Goal: Navigation & Orientation: Find specific page/section

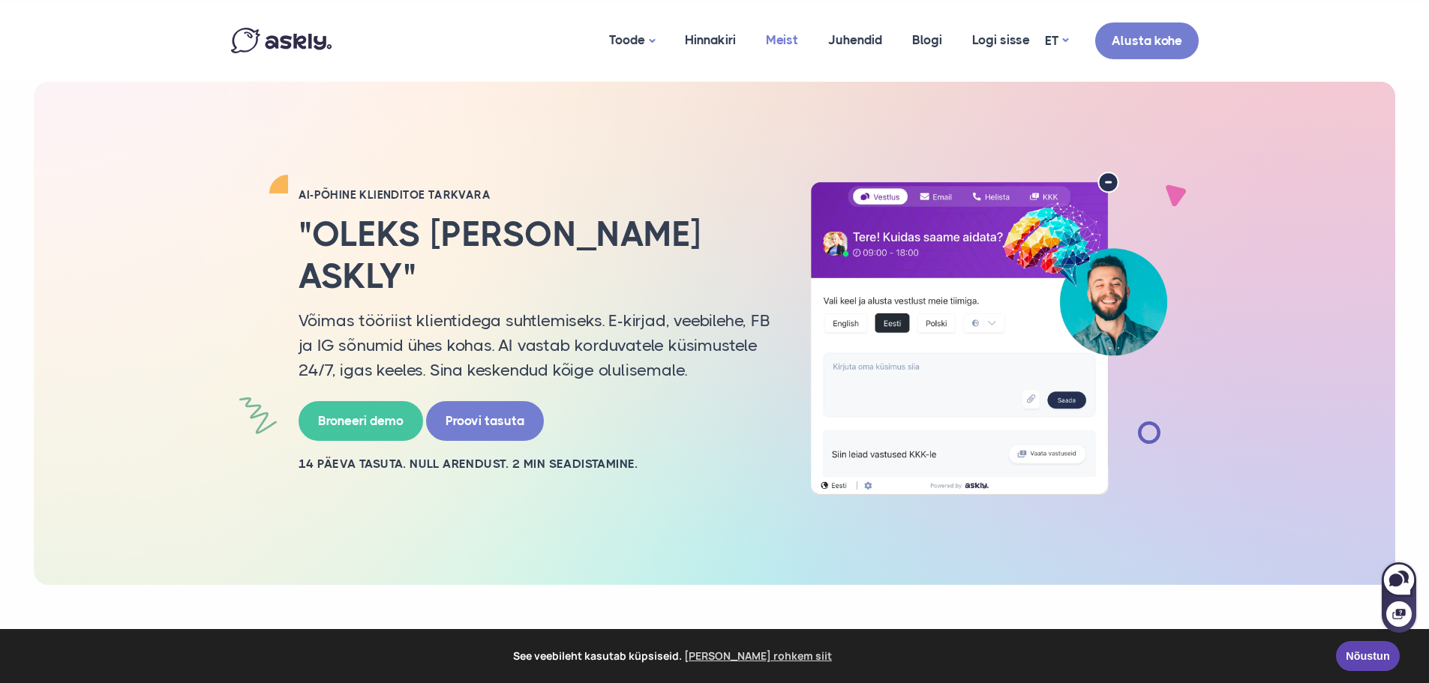
click at [788, 39] on link "Meist" at bounding box center [782, 40] width 62 height 73
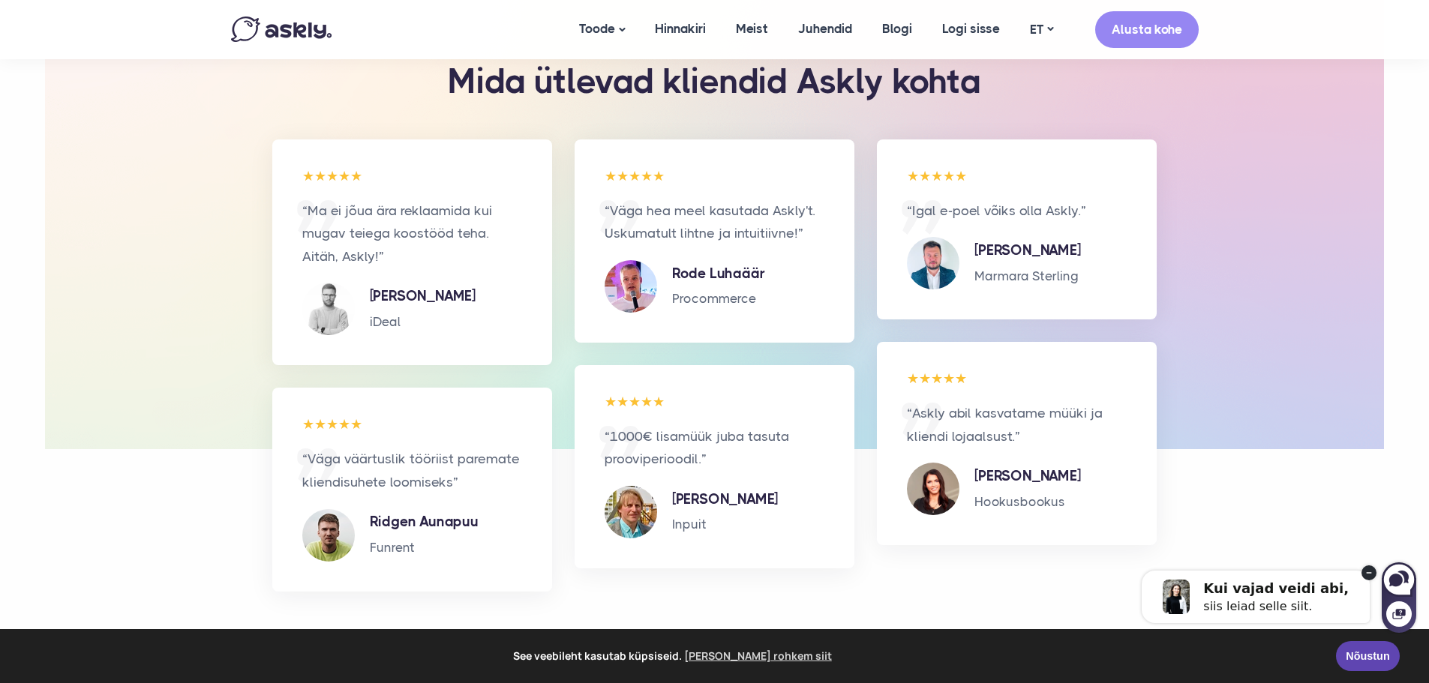
scroll to position [2626, 0]
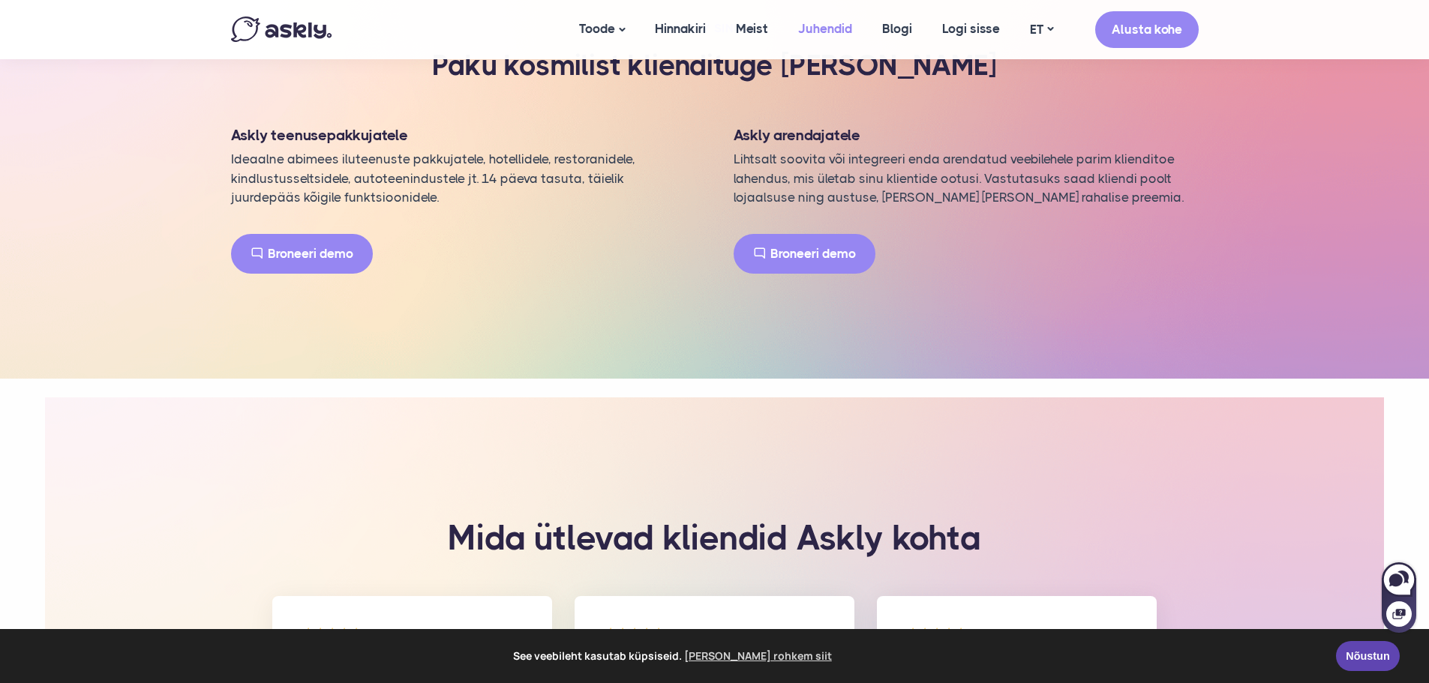
scroll to position [2026, 0]
